Goal: Information Seeking & Learning: Learn about a topic

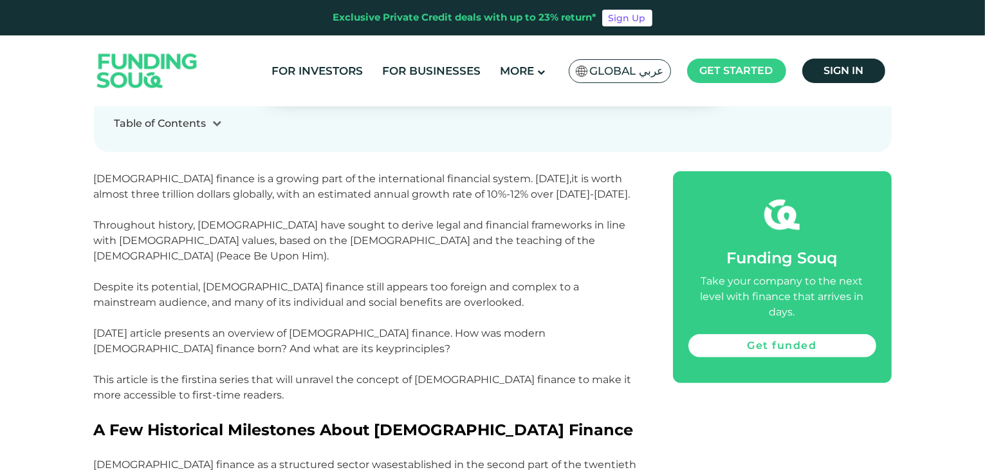
scroll to position [540, 0]
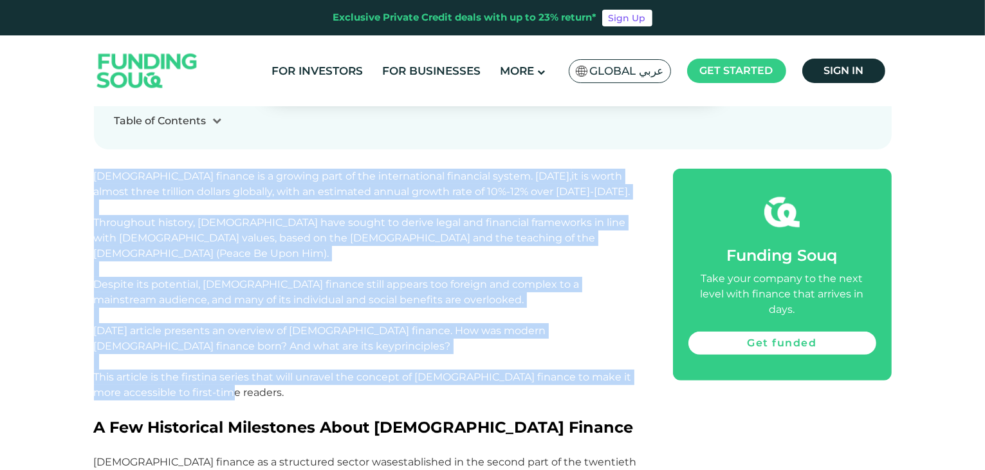
drag, startPoint x: 95, startPoint y: 178, endPoint x: 211, endPoint y: 381, distance: 234.5
copy div "Islamic finance is a growing part of the international financial system. Today,…"
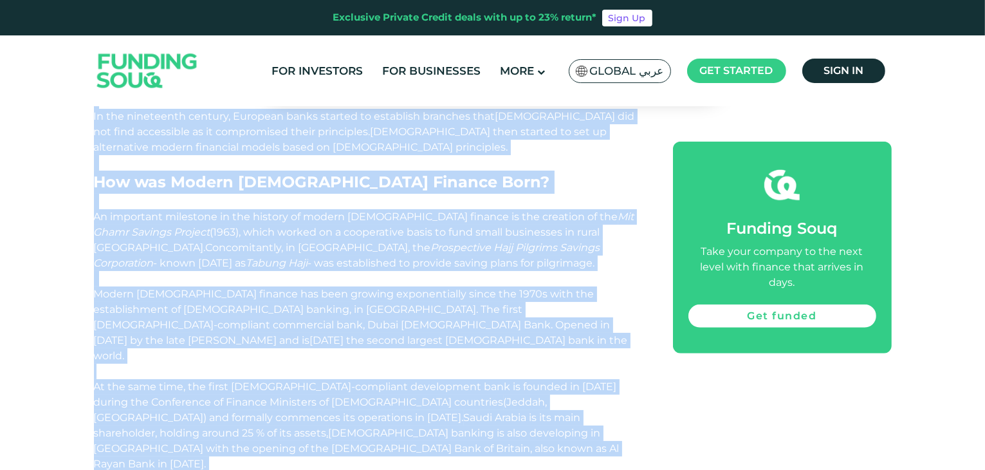
scroll to position [1368, 0]
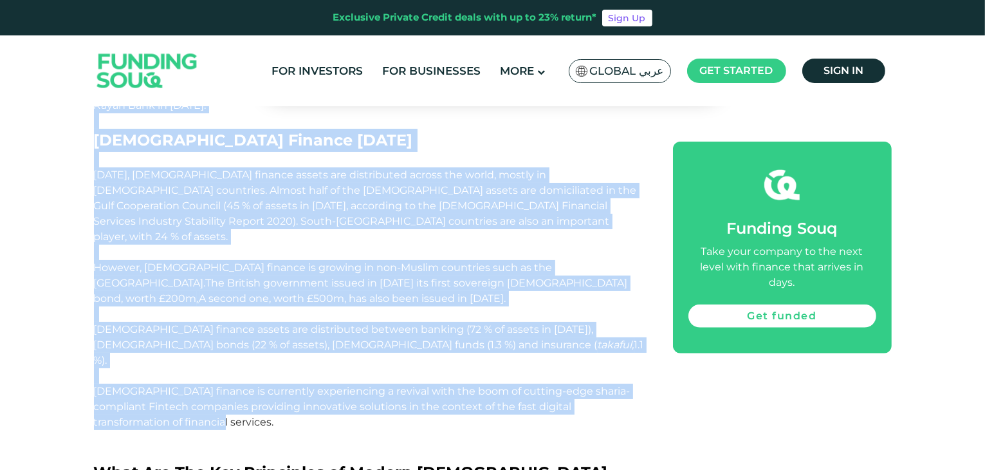
drag, startPoint x: 92, startPoint y: 412, endPoint x: 291, endPoint y: 309, distance: 223.8
click at [291, 309] on div "Home Blog Shariah Compliance 1" at bounding box center [492, 350] width 985 height 3204
copy div "A Few Historical Milestones About Islamic Finance Islamic finance as a structur…"
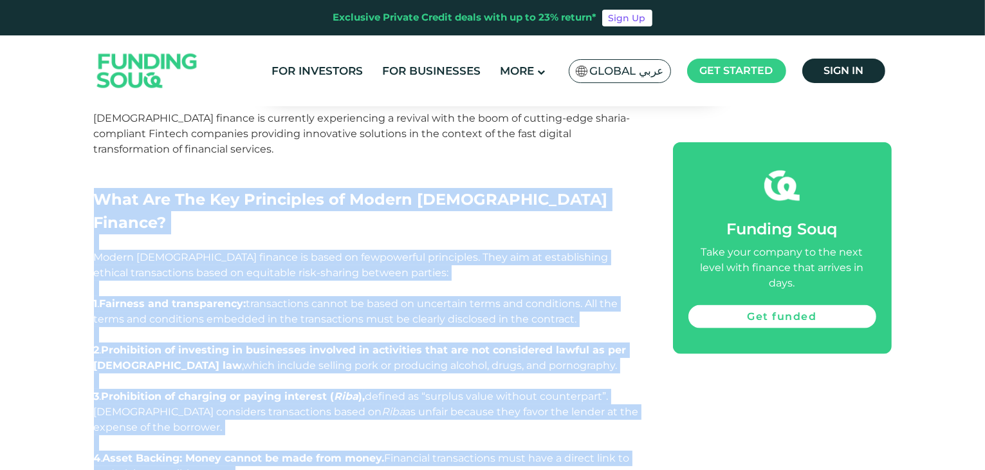
scroll to position [1688, 0]
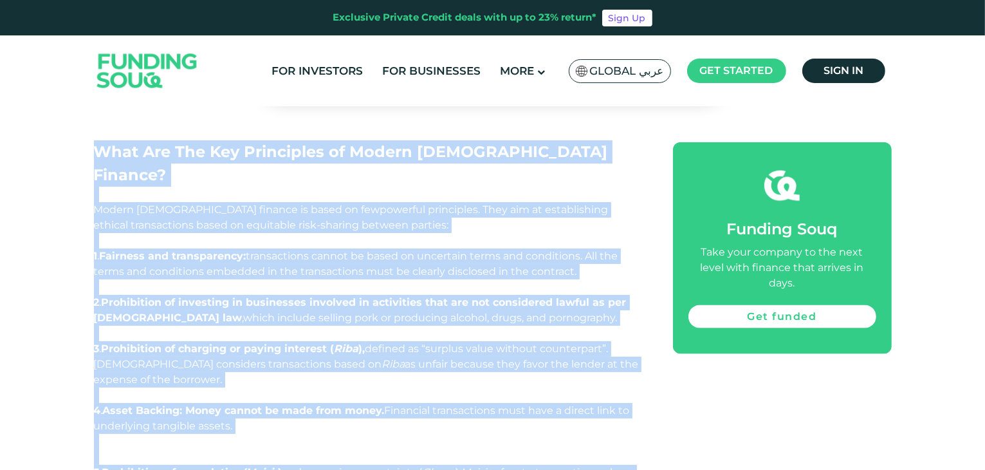
drag, startPoint x: 95, startPoint y: 363, endPoint x: 425, endPoint y: 387, distance: 331.5
copy div "What Are The Key Principles of Modern Islamic Finance? Modern Islamic finance i…"
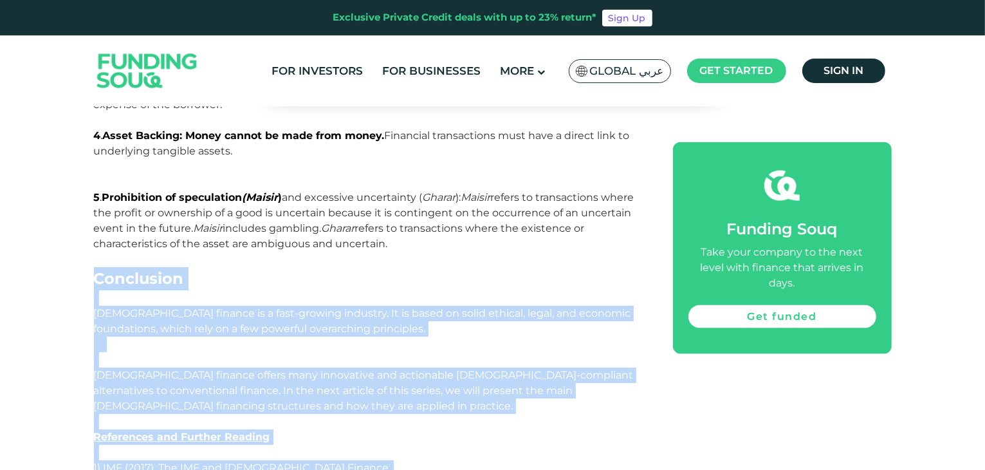
scroll to position [2051, 0]
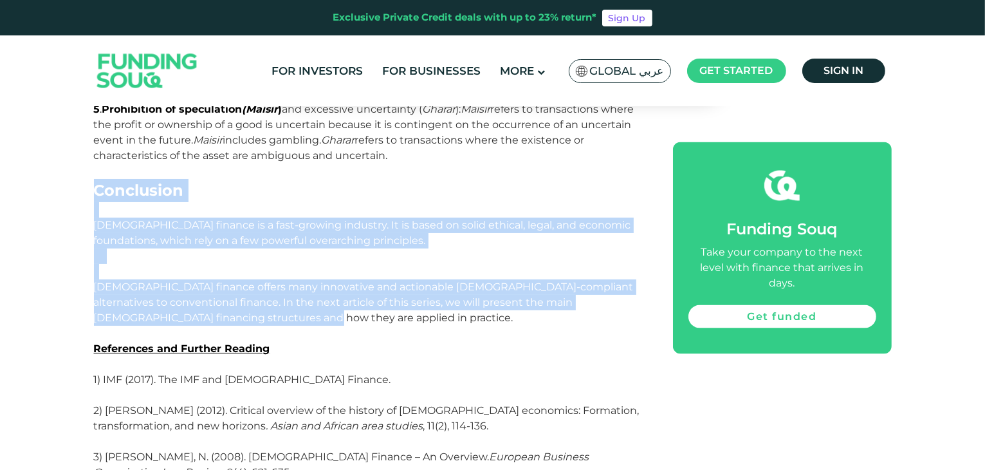
drag, startPoint x: 93, startPoint y: 423, endPoint x: 238, endPoint y: 191, distance: 273.1
copy div "Conclusion Islamic finance is a fast-growing industry. It is based on solid eth…"
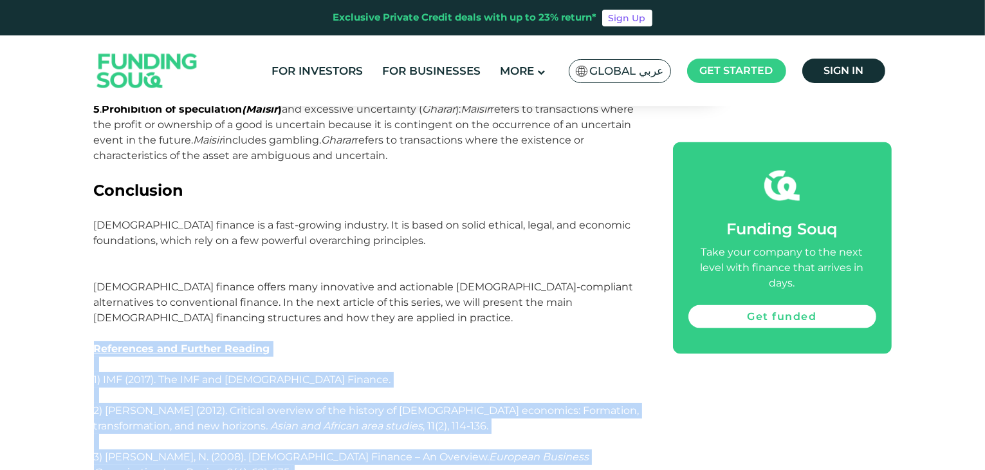
drag, startPoint x: 77, startPoint y: 214, endPoint x: 383, endPoint y: 392, distance: 353.4
copy div "References and Further Reading 1) IMF (2017). The IMF and Islamic Finance. 2) N…"
click at [254, 373] on span "1) IMF (2017). The IMF and [DEMOGRAPHIC_DATA] Finance." at bounding box center [242, 379] width 297 height 12
drag, startPoint x: 88, startPoint y: 216, endPoint x: 298, endPoint y: 388, distance: 271.5
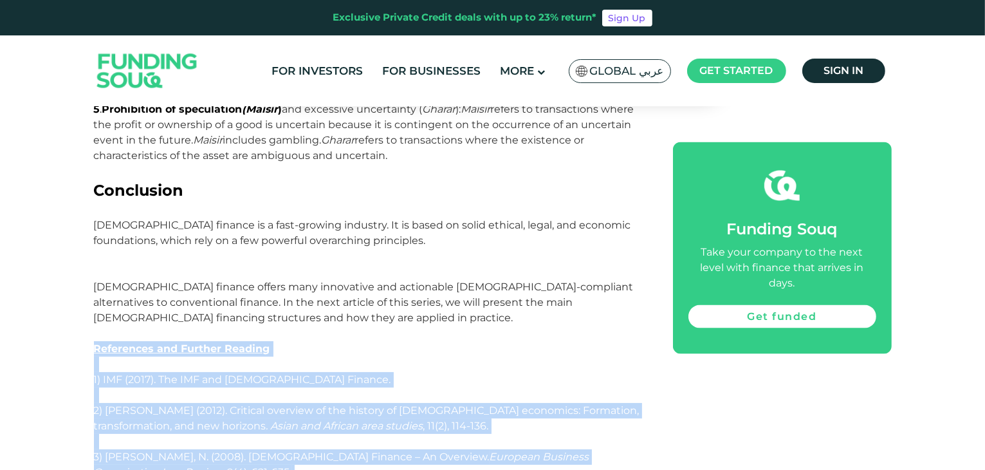
drag, startPoint x: 316, startPoint y: 381, endPoint x: 95, endPoint y: 210, distance: 279.3
copy div "References and Further Reading 1) IMF (2017). The IMF and Islamic Finance. 2) N…"
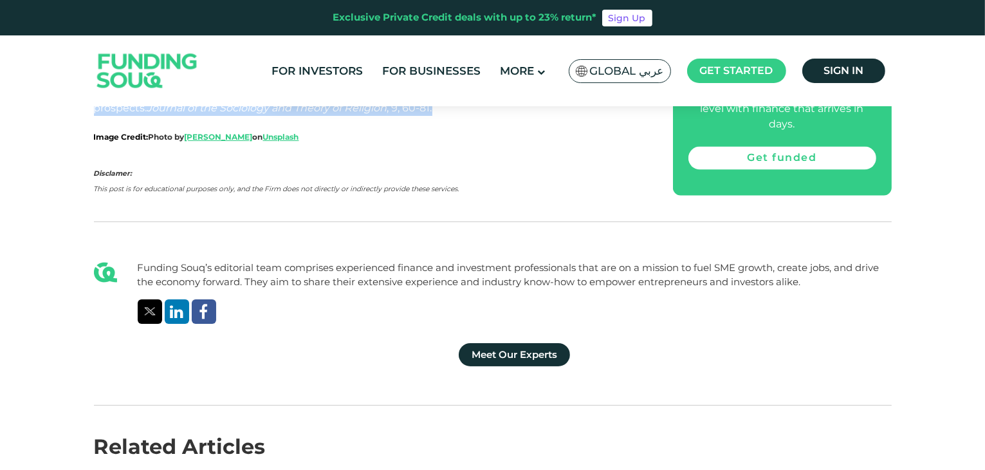
scroll to position [2872, 0]
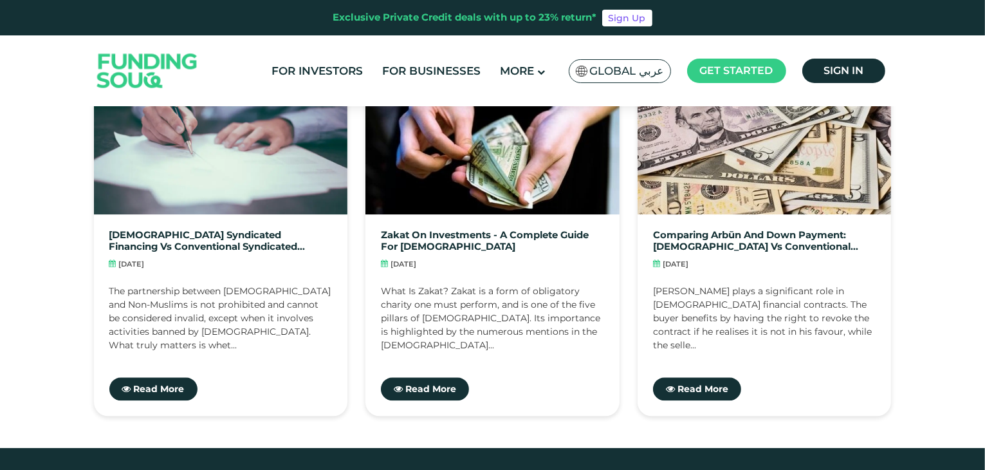
click at [984, 44] on header "Exclusive Private Credit deals with up to 23% return* Sign Up For Investors For…" at bounding box center [492, 53] width 985 height 106
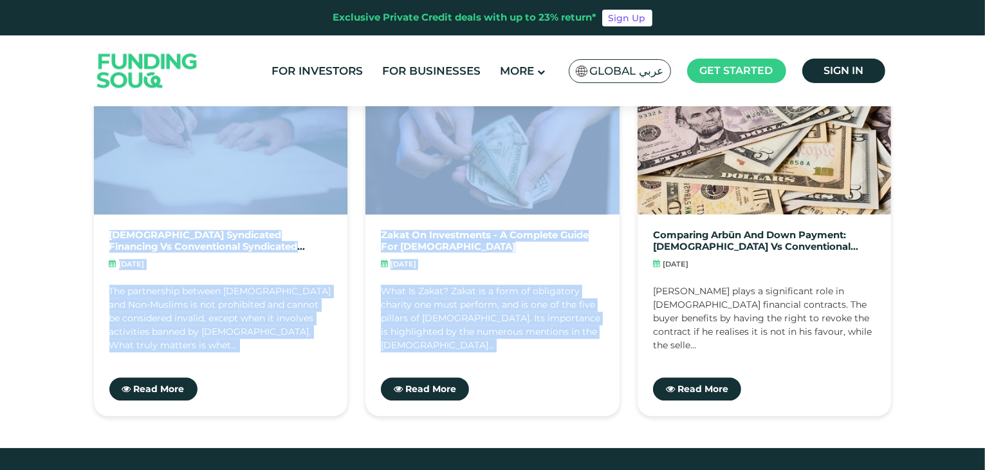
drag, startPoint x: 984, startPoint y: 44, endPoint x: 987, endPoint y: 55, distance: 10.8
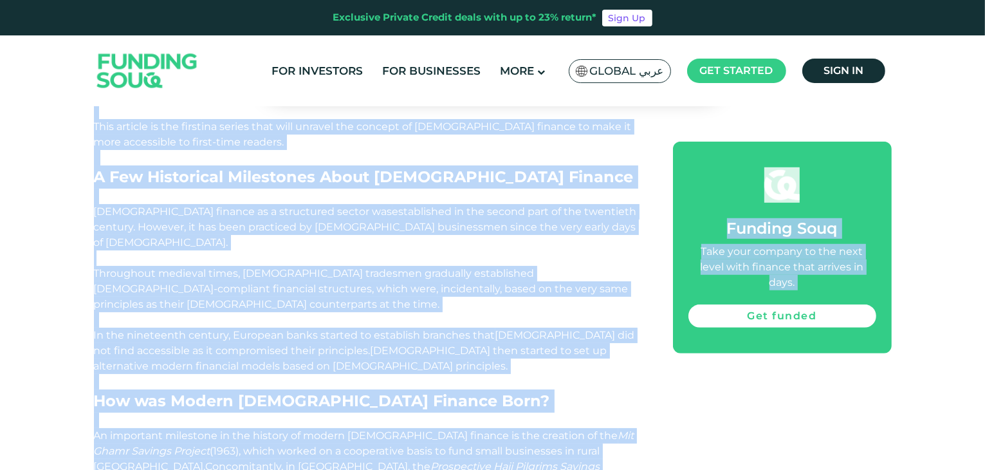
scroll to position [408, 0]
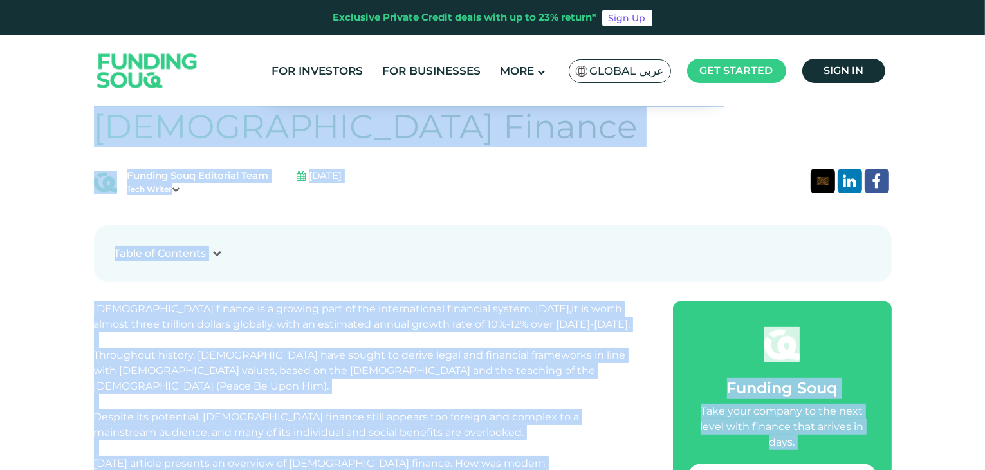
click at [486, 234] on div "Table of Contents 1 A Few Historical Milestones About Islamic Finance 2 How was…" at bounding box center [493, 253] width 798 height 57
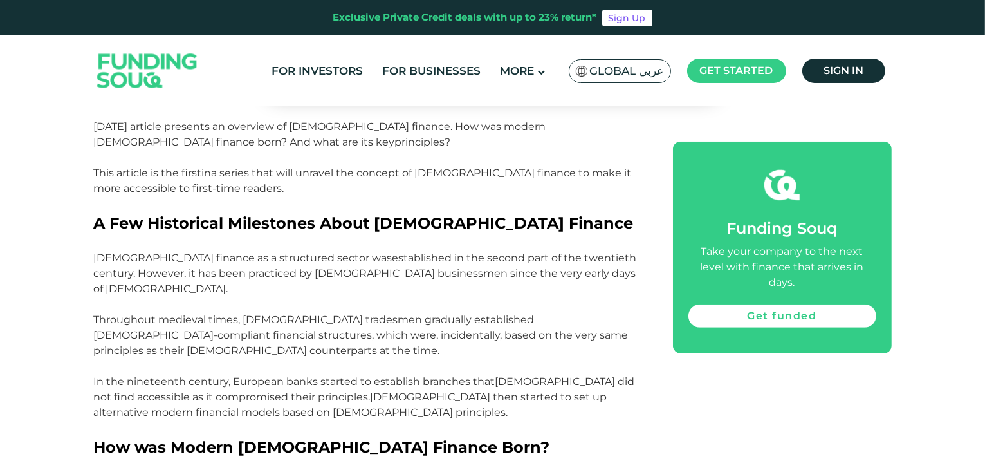
scroll to position [745, 0]
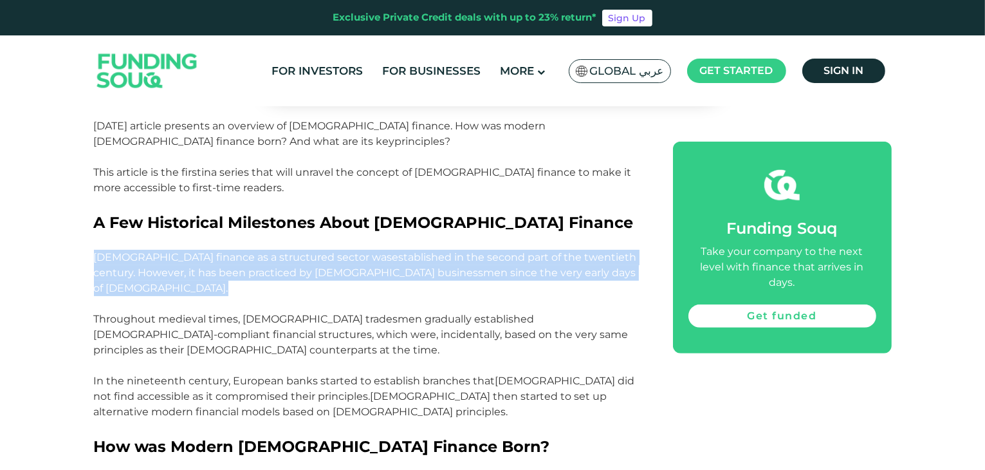
drag, startPoint x: 553, startPoint y: 263, endPoint x: 89, endPoint y: 243, distance: 464.3
copy p "[DEMOGRAPHIC_DATA] finance as a structured sector was established in the second…"
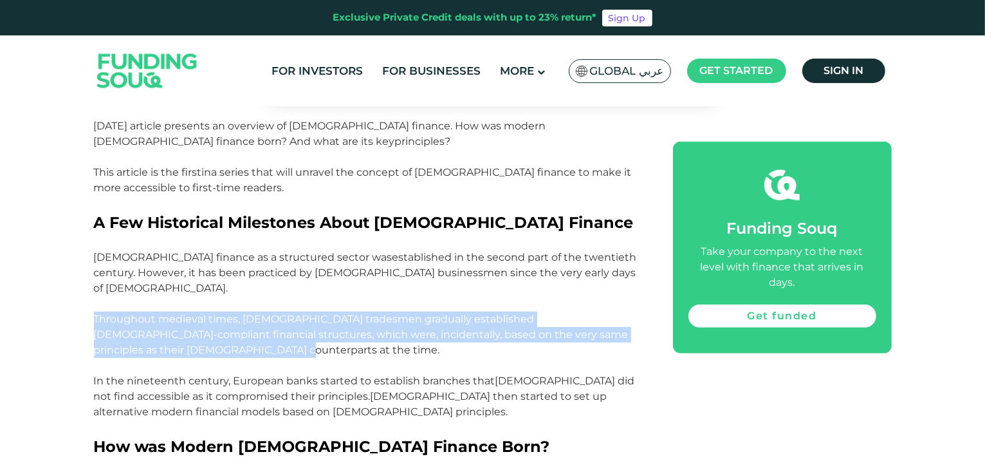
drag, startPoint x: 95, startPoint y: 282, endPoint x: 243, endPoint y: 312, distance: 150.9
click at [243, 312] on p "[DEMOGRAPHIC_DATA] finance as a structured sector was established in the second…" at bounding box center [369, 304] width 550 height 108
copy span "Throughout medieval times, [DEMOGRAPHIC_DATA] tradesmen gradually established […"
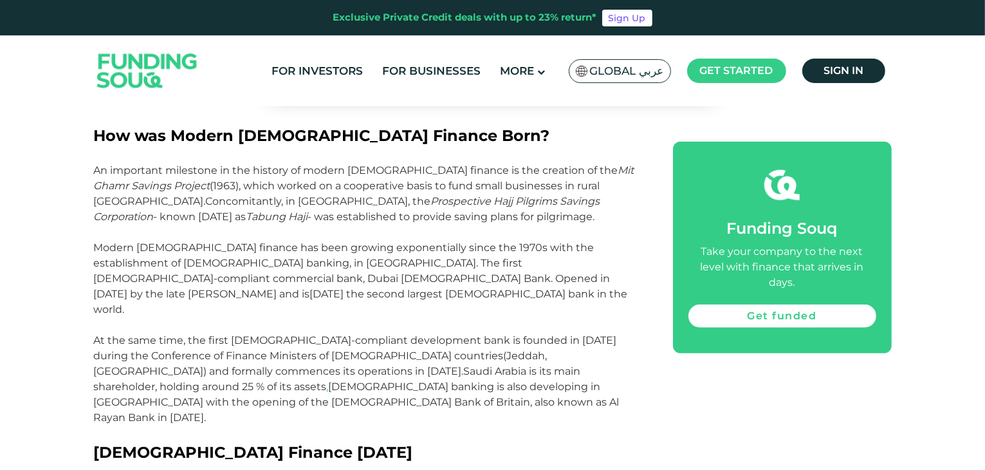
scroll to position [1054, 0]
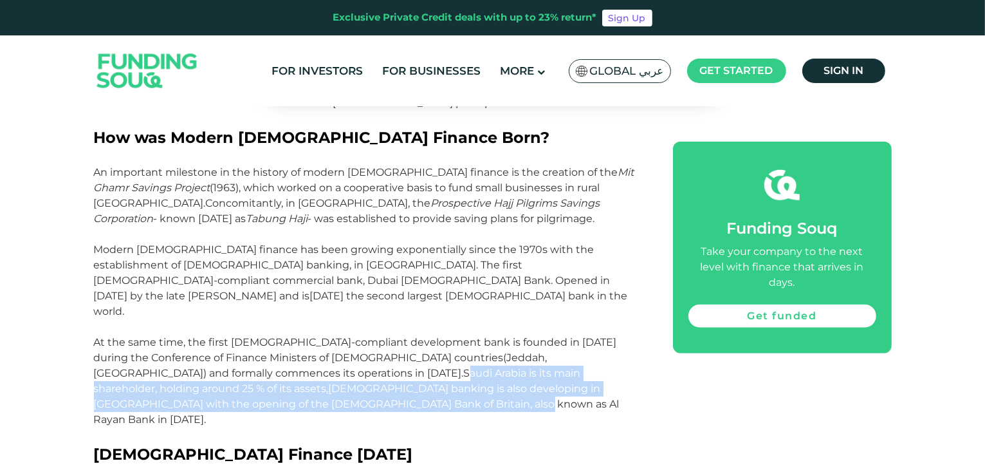
drag, startPoint x: 125, startPoint y: 338, endPoint x: 121, endPoint y: 311, distance: 27.4
click at [121, 311] on p "Modern [DEMOGRAPHIC_DATA] finance has been growing exponentially since the 1970…" at bounding box center [369, 334] width 550 height 185
copy span "Saudi Arabia is its main shareholder, holding around 25 % of its assets . [DEMO…"
click at [434, 367] on span "Saudi Arabia is its main shareholder, holding around 25 % of its assets . [DEMO…" at bounding box center [357, 396] width 526 height 59
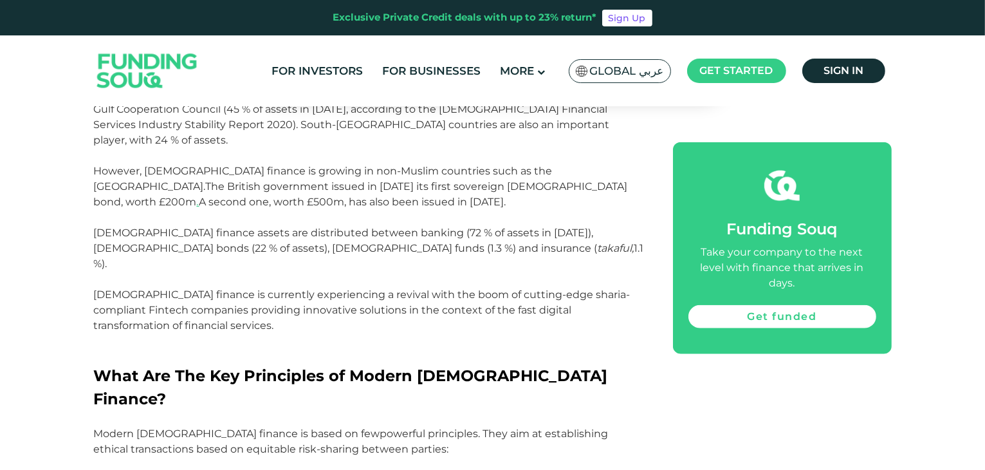
scroll to position [1875, 0]
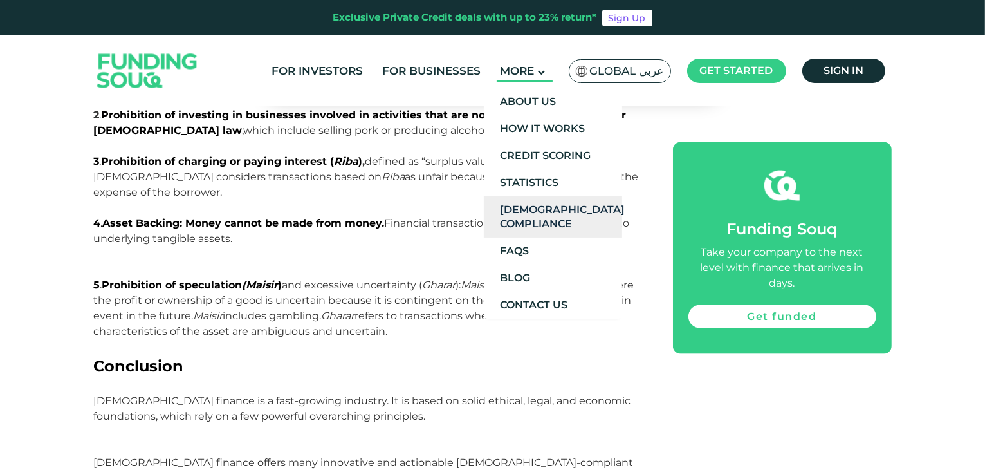
click at [566, 217] on link "[DEMOGRAPHIC_DATA] Compliance" at bounding box center [553, 216] width 138 height 41
